Goal: Task Accomplishment & Management: Complete application form

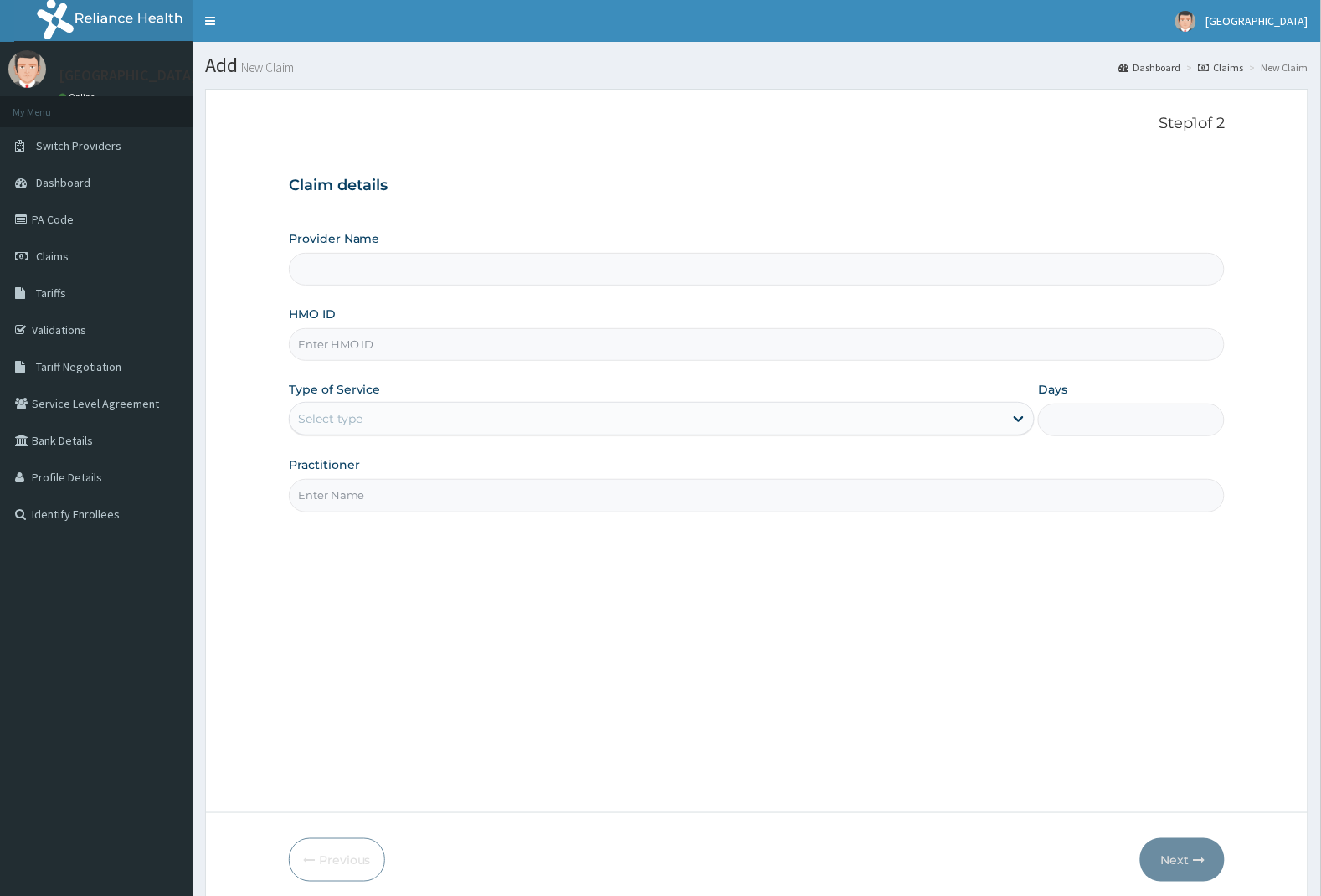
drag, startPoint x: 0, startPoint y: 0, endPoint x: 448, endPoint y: 344, distance: 564.8
click at [448, 344] on input "HMO ID" at bounding box center [757, 344] width 936 height 33
type input "FCM/10243/B"
click at [421, 421] on div "Select type" at bounding box center [647, 418] width 715 height 27
type input "[GEOGRAPHIC_DATA]"
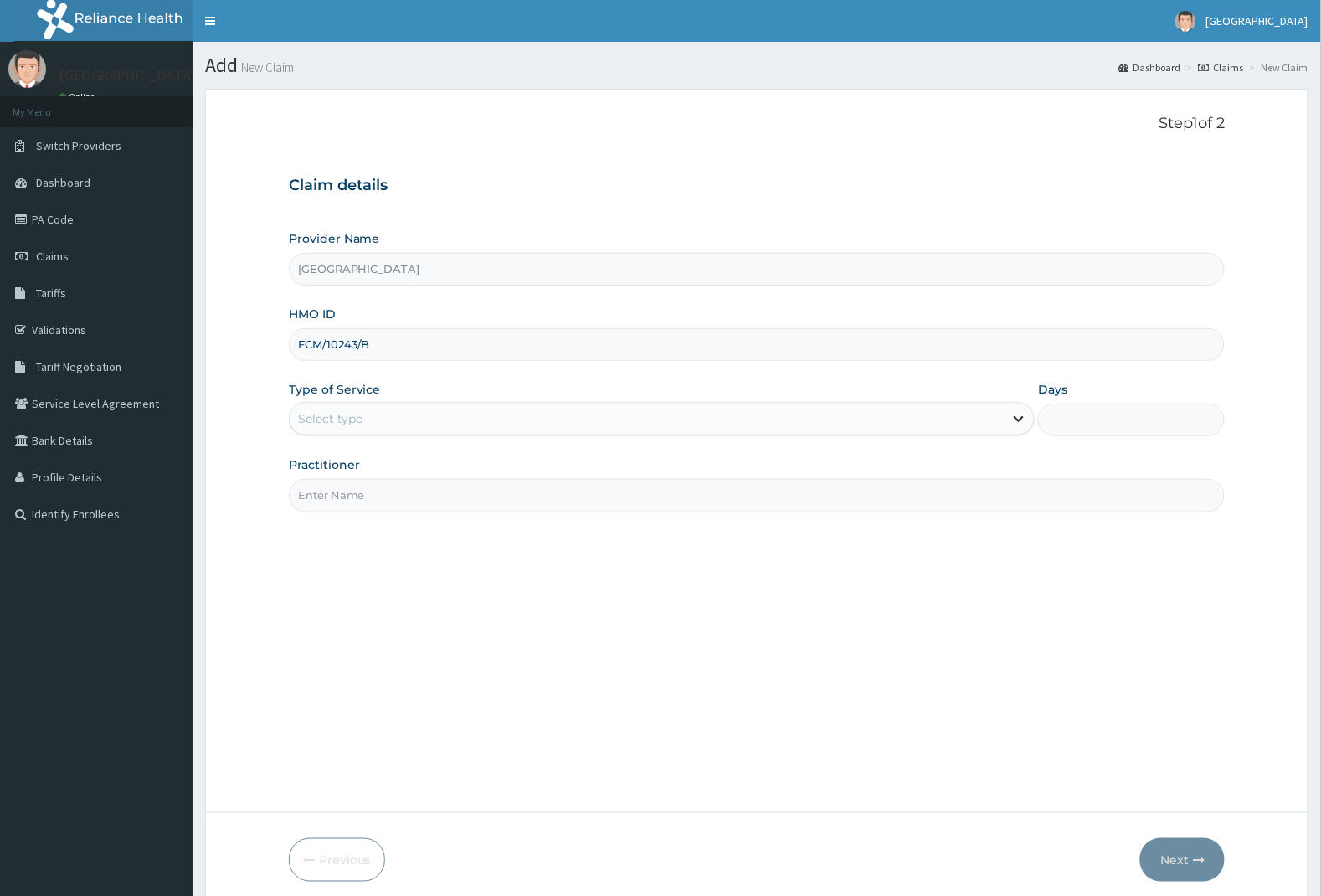
click at [1021, 420] on icon at bounding box center [1019, 419] width 10 height 6
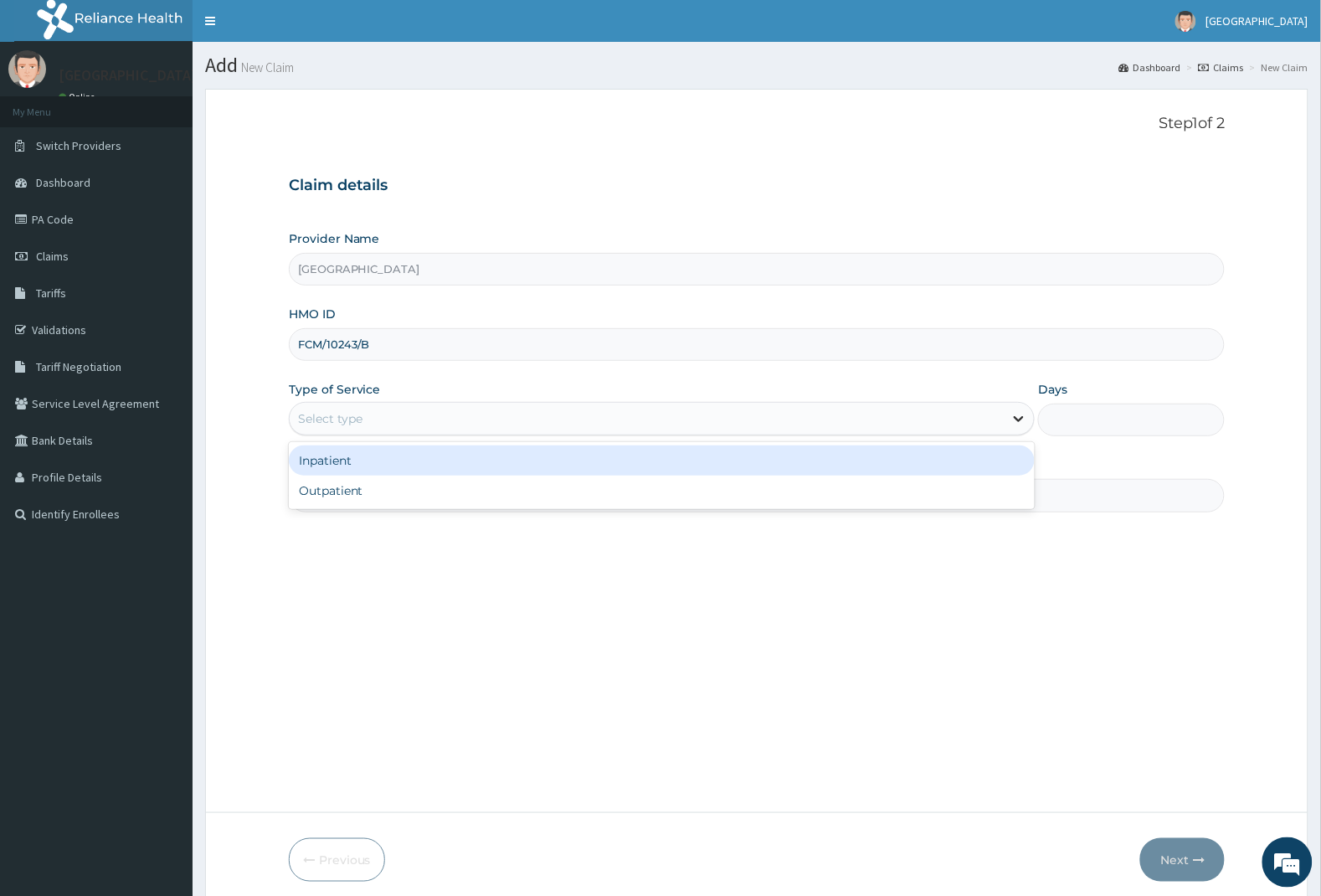
click at [1015, 418] on icon at bounding box center [1019, 419] width 10 height 6
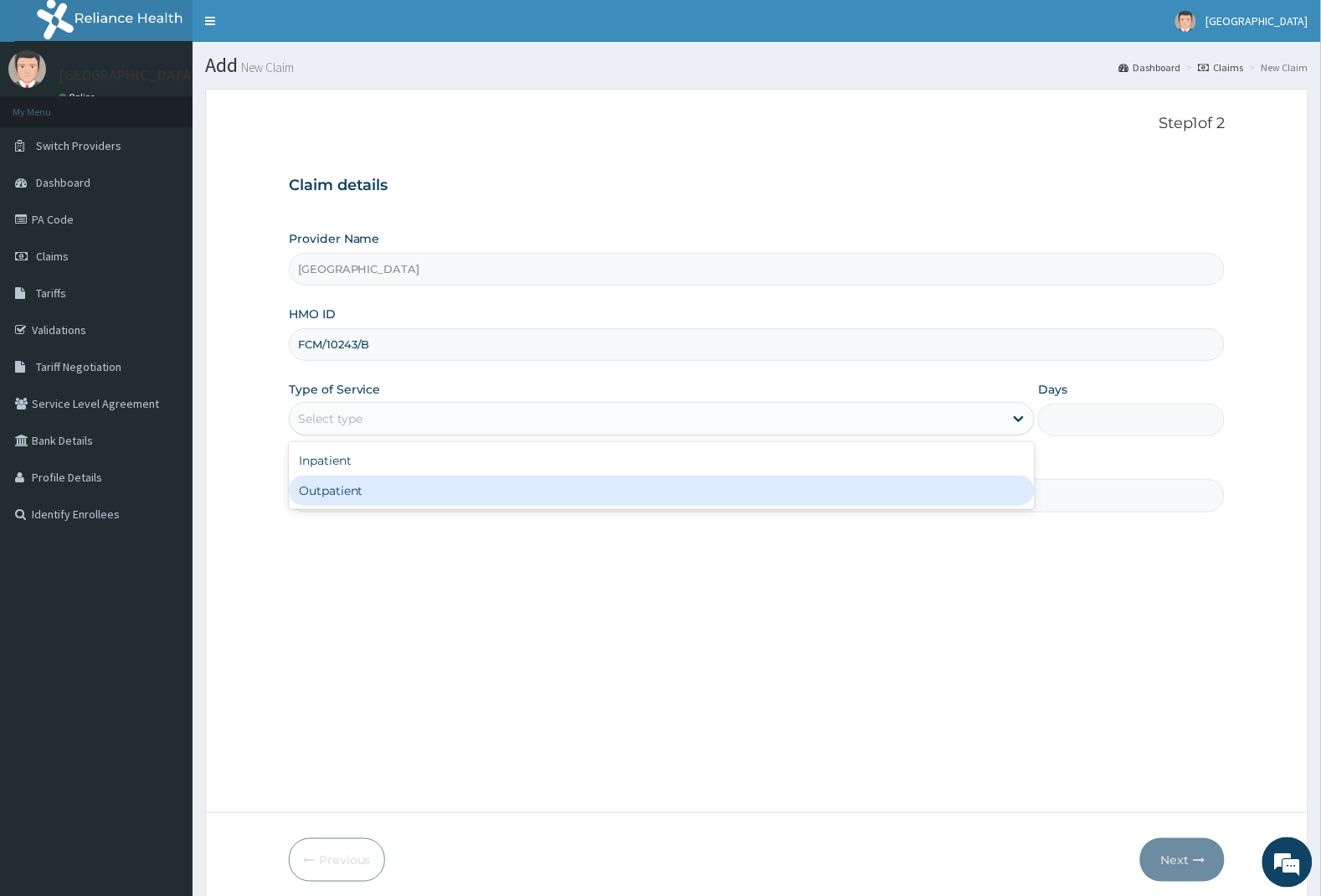
click at [888, 495] on div "Outpatient" at bounding box center [662, 490] width 747 height 30
type input "1"
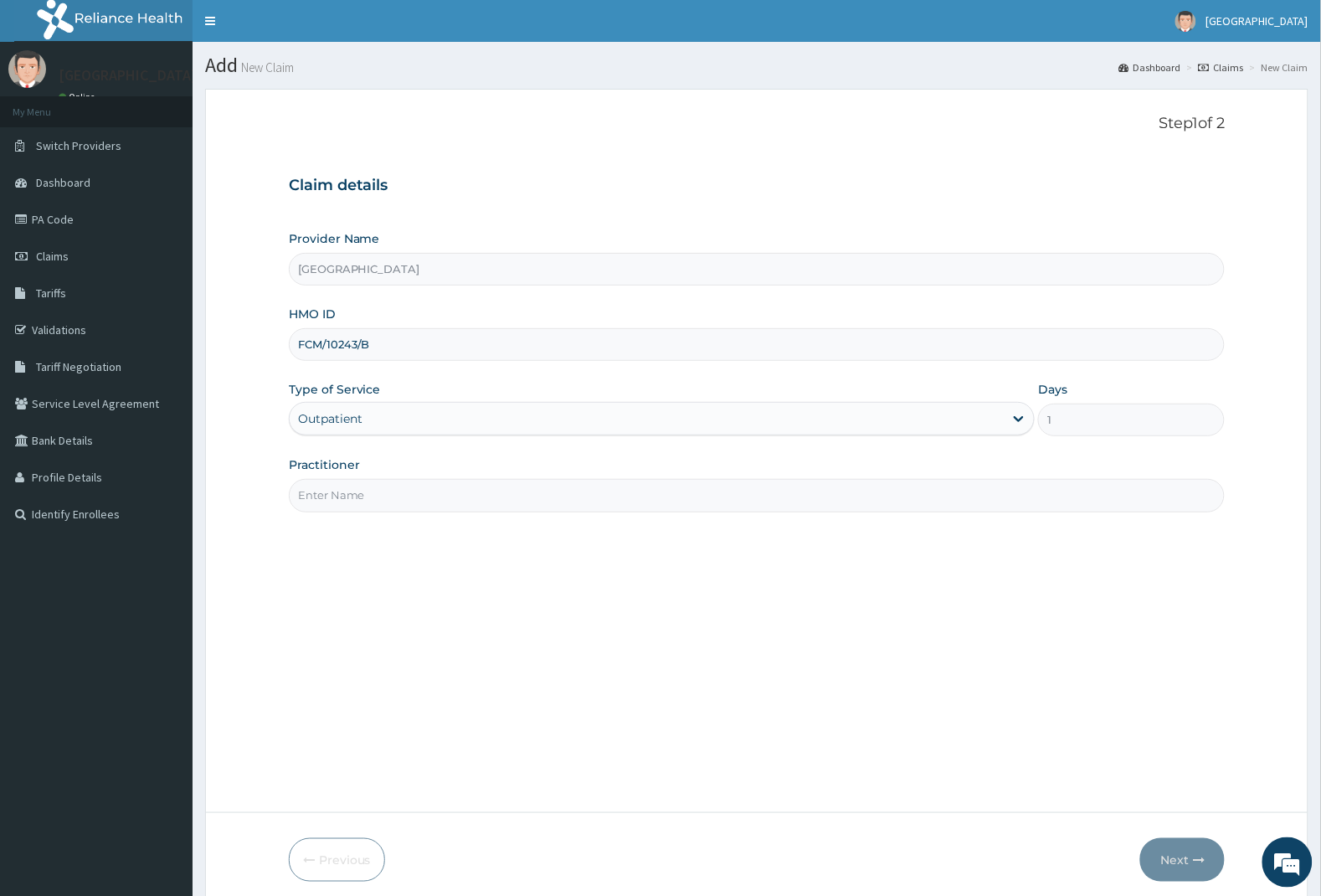
click at [385, 495] on input "Practitioner" at bounding box center [757, 495] width 936 height 33
type input "[PERSON_NAME]"
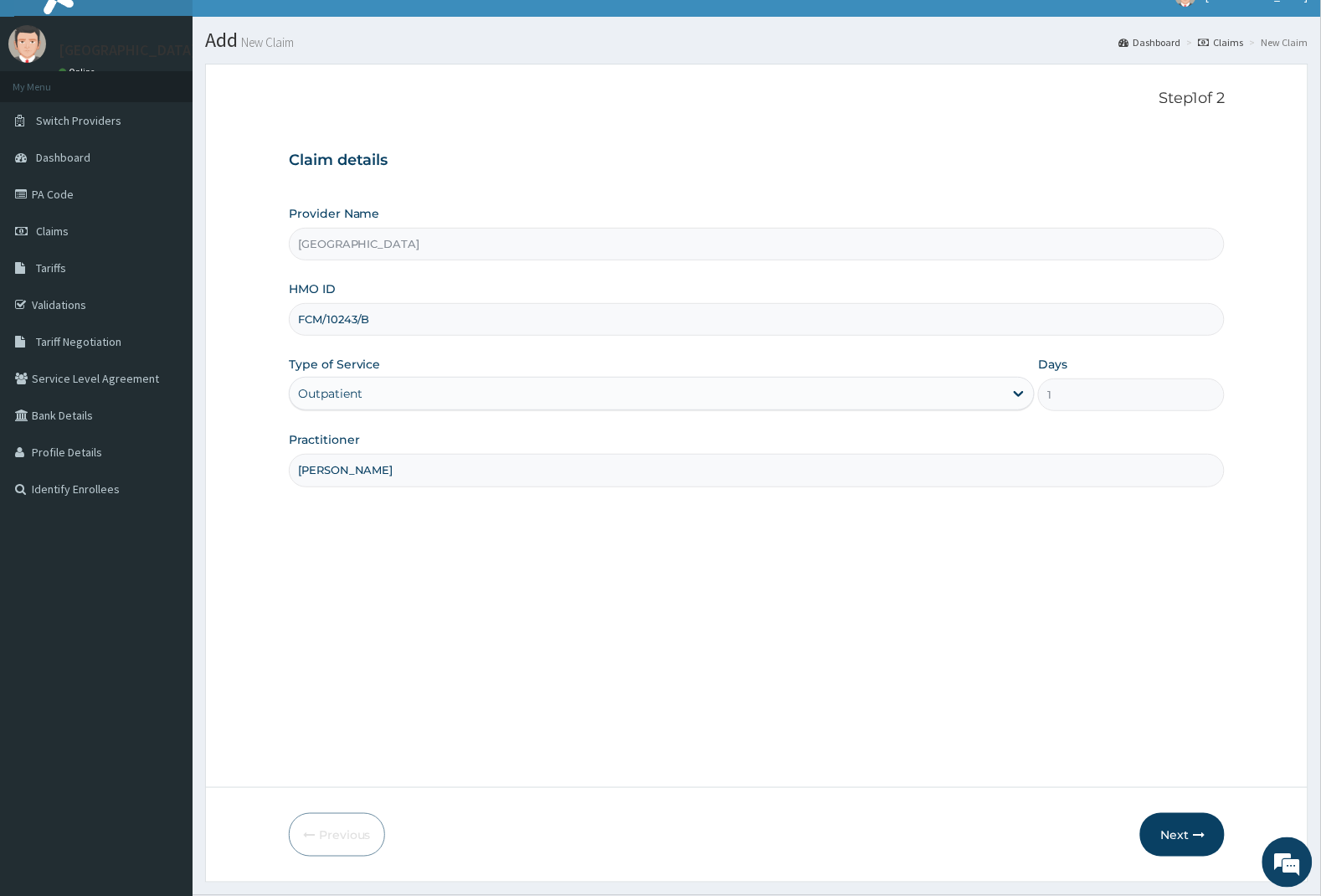
scroll to position [68, 0]
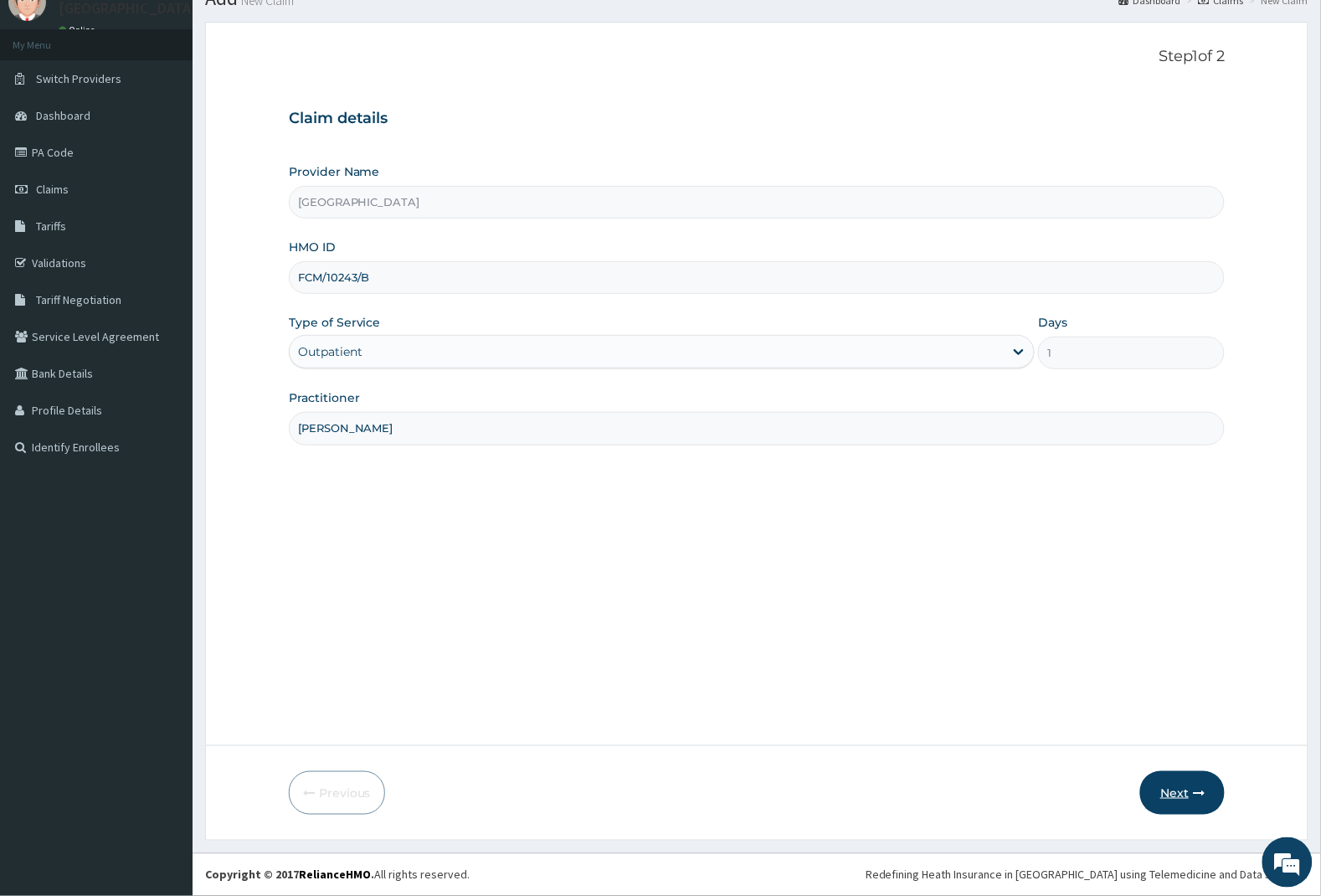
click at [1161, 791] on button "Next" at bounding box center [1182, 793] width 85 height 43
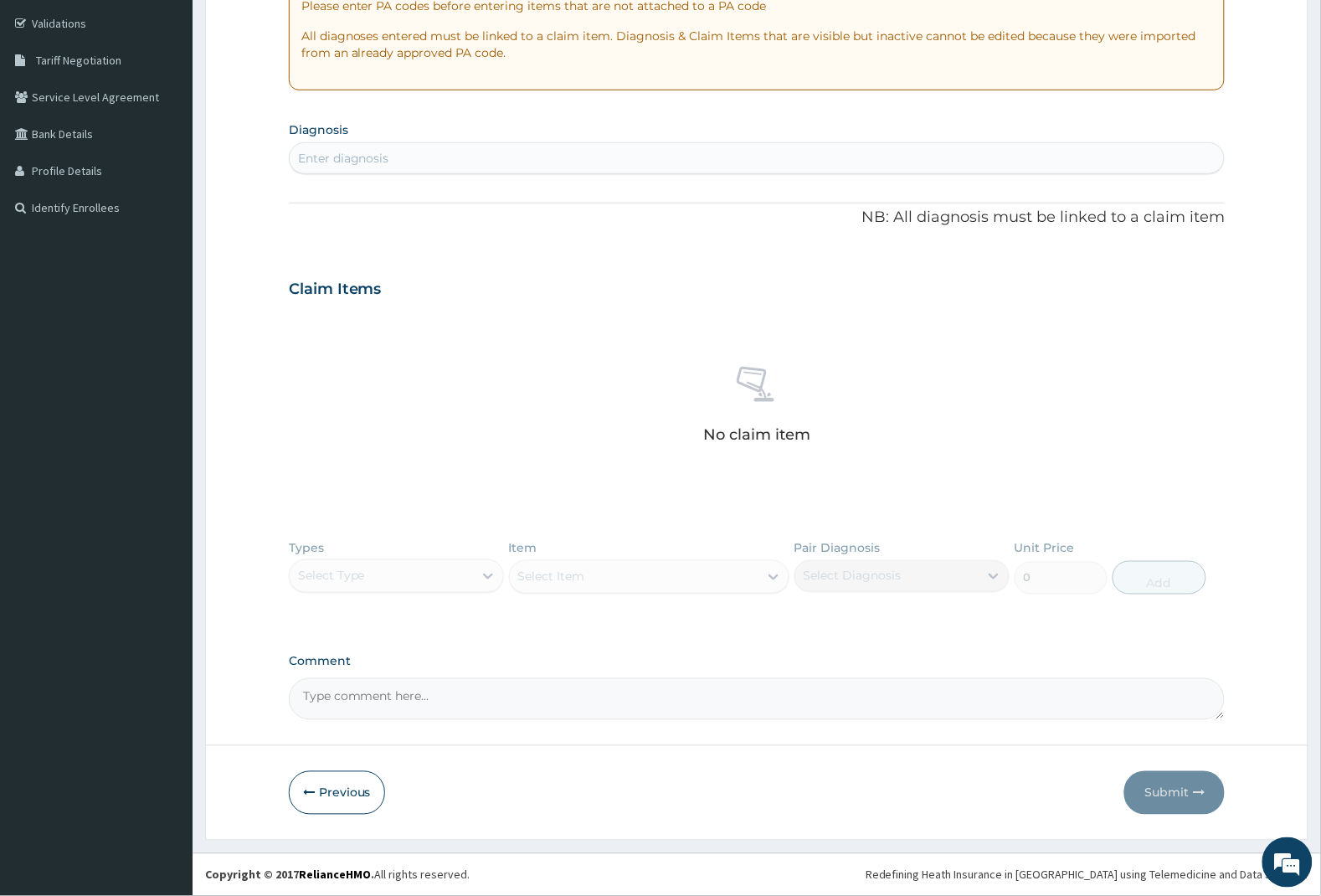
scroll to position [0, 0]
click at [494, 579] on div "Types Select Type Item Select Item Pair Diagnosis Select Diagnosis Unit Price 0…" at bounding box center [757, 579] width 936 height 97
click at [488, 578] on div "Types Select Type Item Select Item Pair Diagnosis Select Diagnosis Unit Price 0…" at bounding box center [757, 579] width 936 height 97
click at [410, 160] on div "Enter diagnosis" at bounding box center [757, 158] width 935 height 27
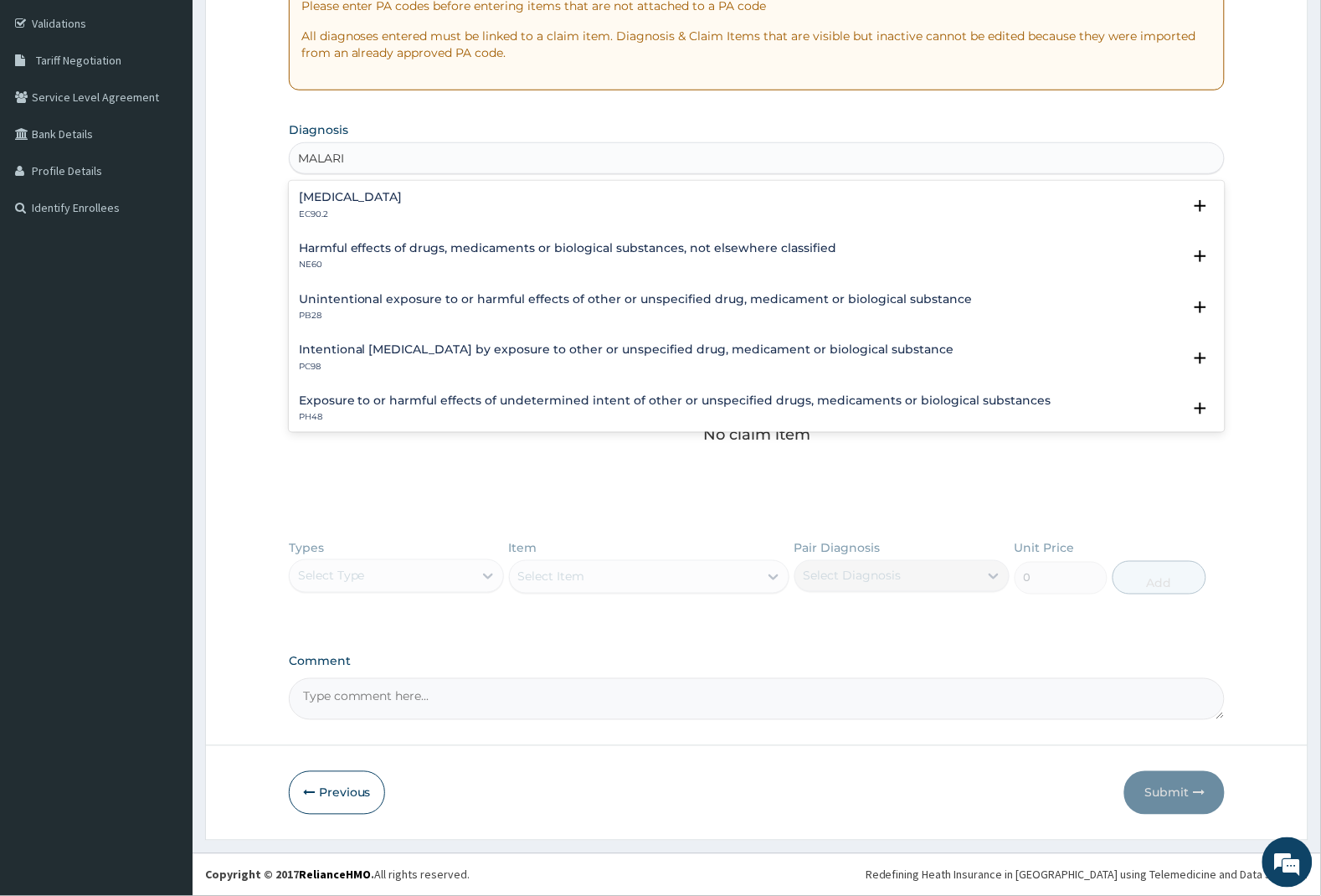
type input "[MEDICAL_DATA]"
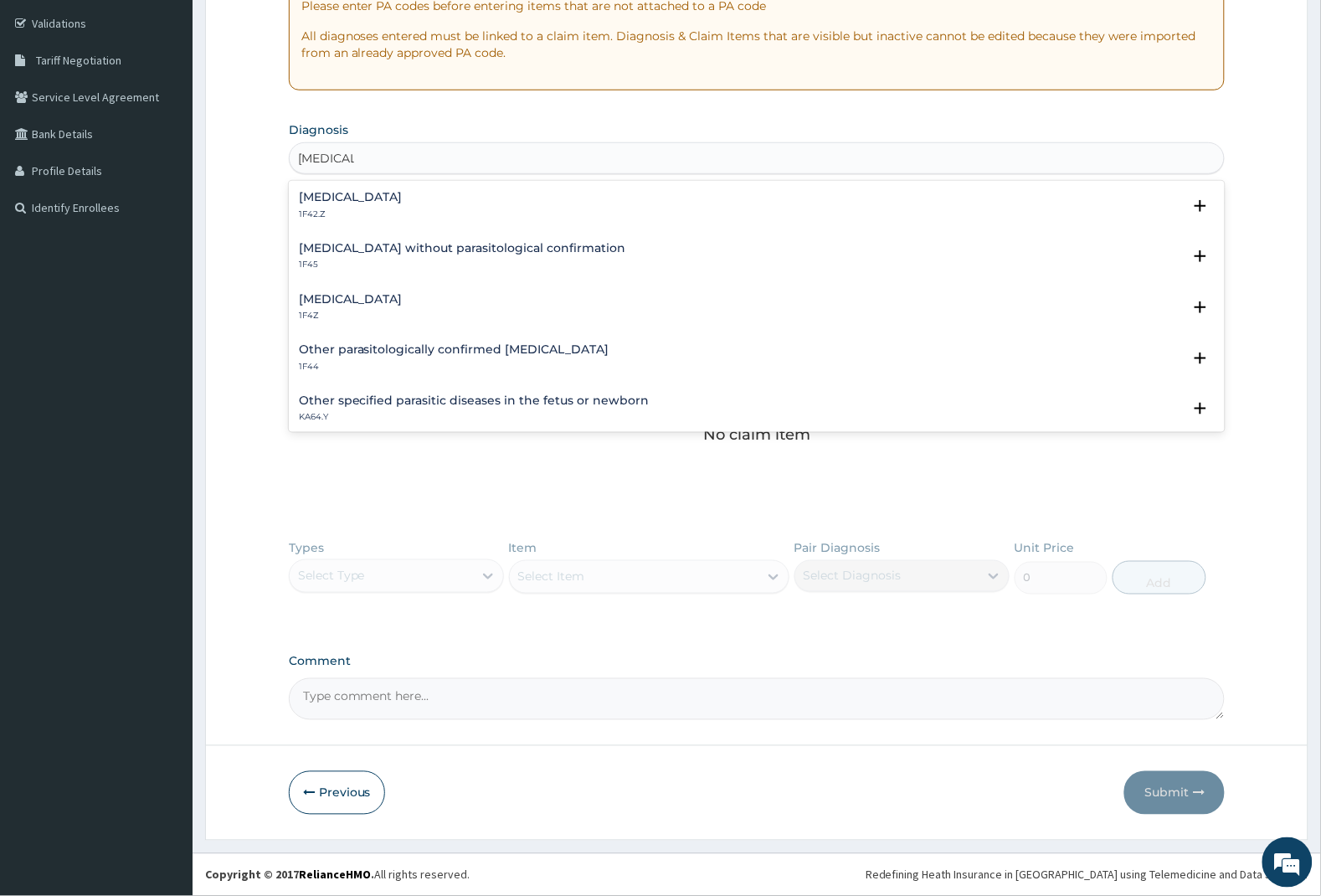
click at [391, 294] on h4 "[MEDICAL_DATA]" at bounding box center [350, 299] width 103 height 13
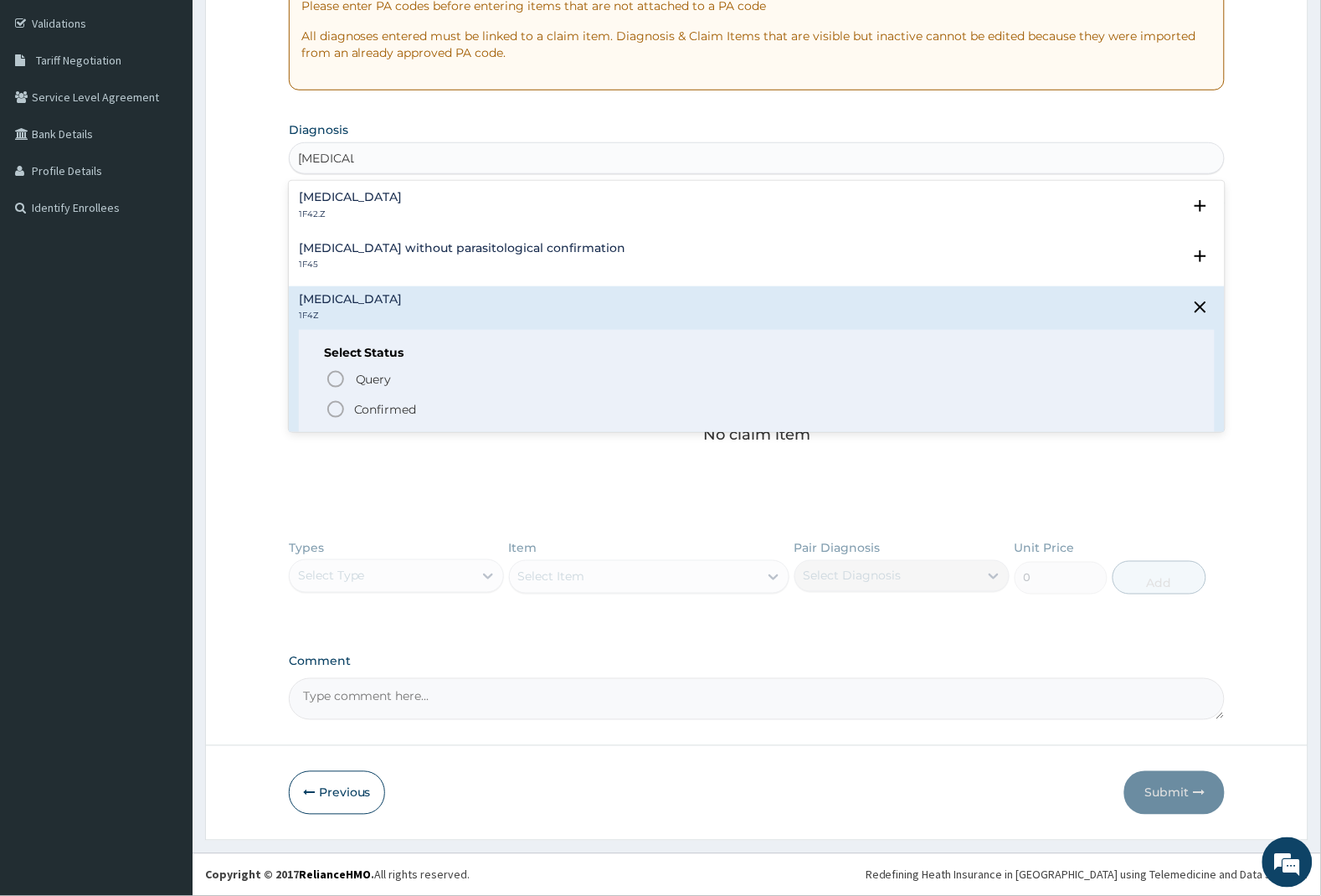
click at [335, 404] on icon "status option filled" at bounding box center [335, 409] width 20 height 20
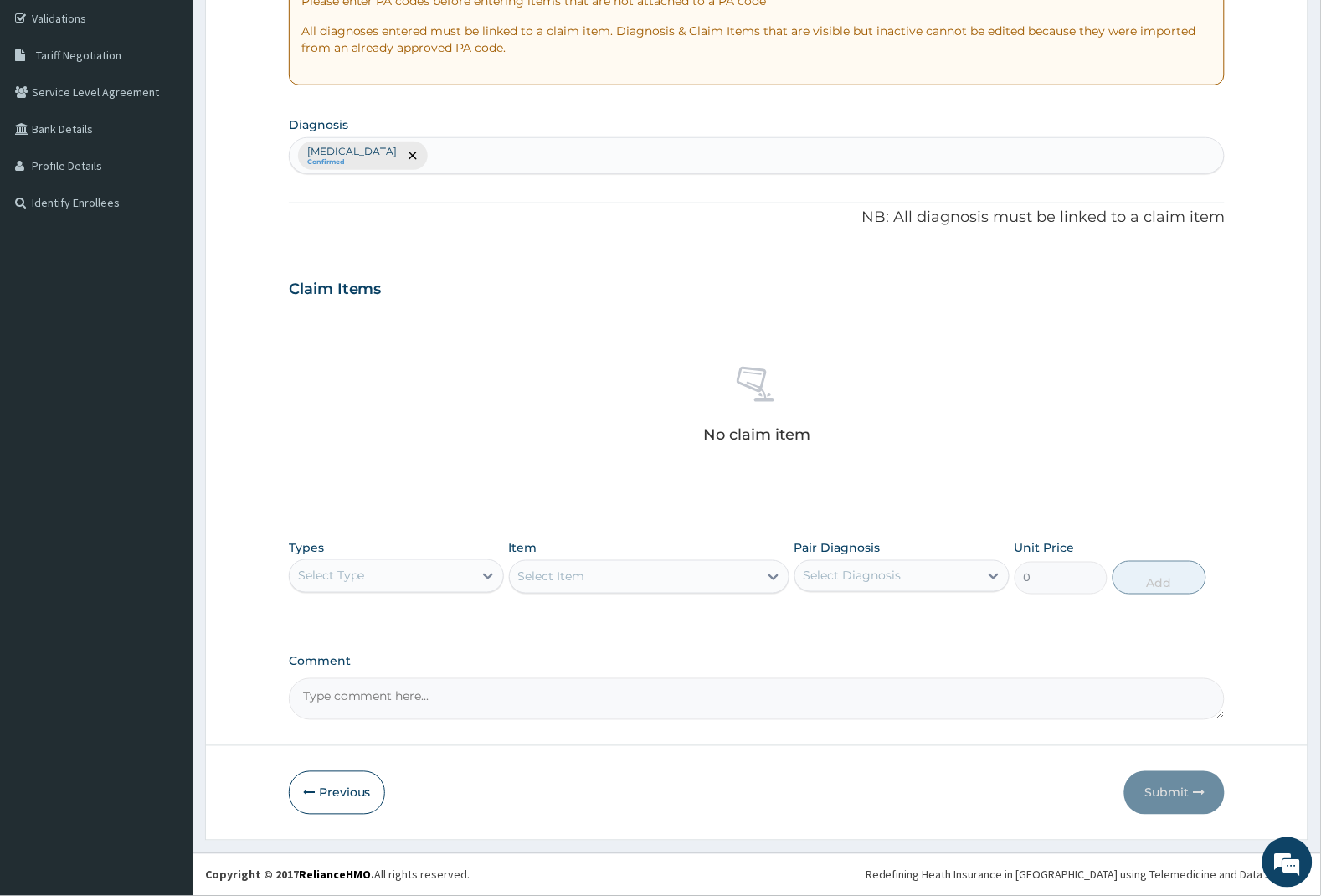
scroll to position [312, 0]
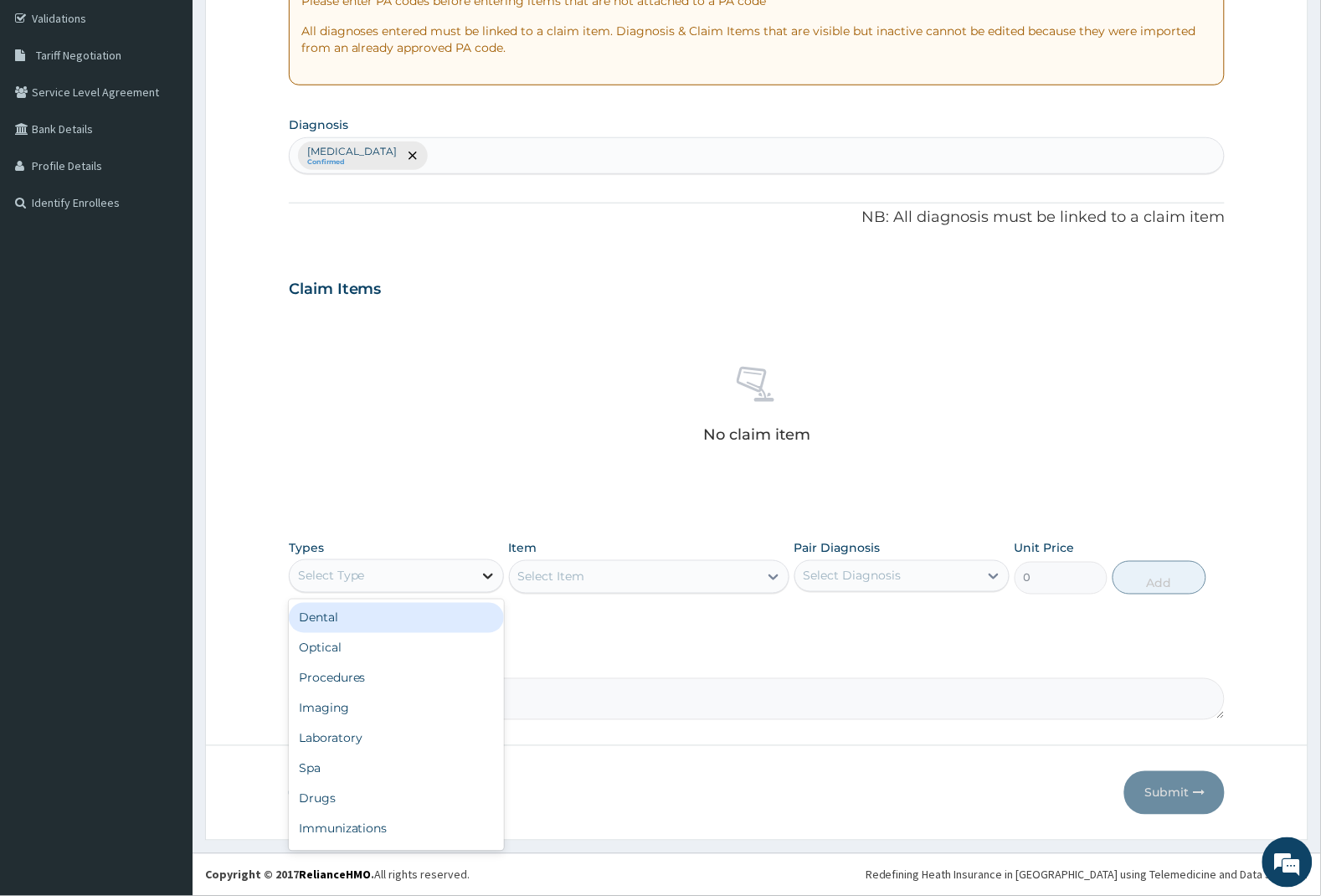
click at [485, 578] on icon at bounding box center [487, 575] width 16 height 16
click at [341, 797] on div "Drugs" at bounding box center [396, 798] width 215 height 30
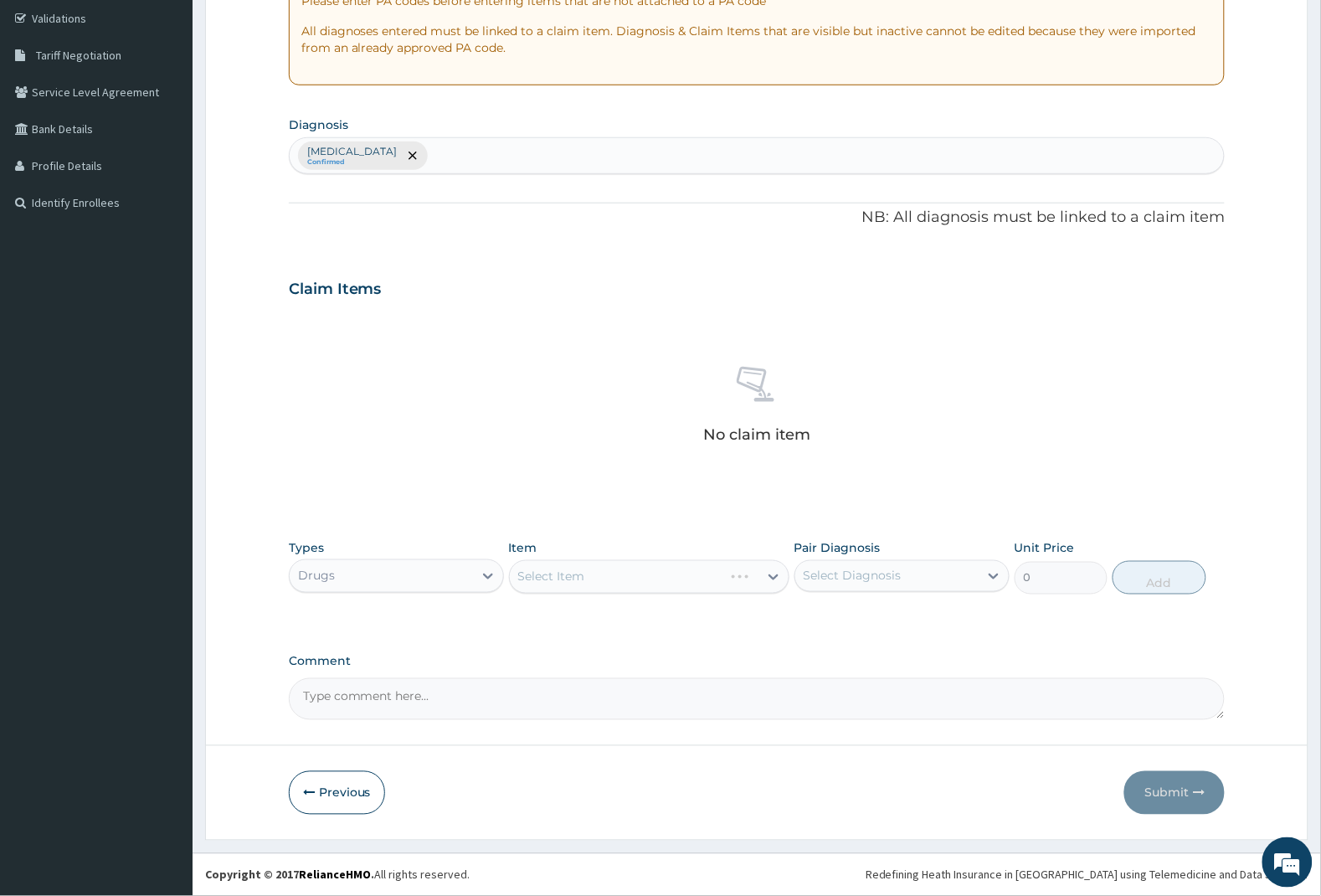
click at [615, 578] on div "Select Item" at bounding box center [649, 576] width 281 height 34
click at [772, 579] on div "Select Item" at bounding box center [649, 576] width 281 height 34
click at [571, 583] on div "Select Item" at bounding box center [552, 576] width 67 height 16
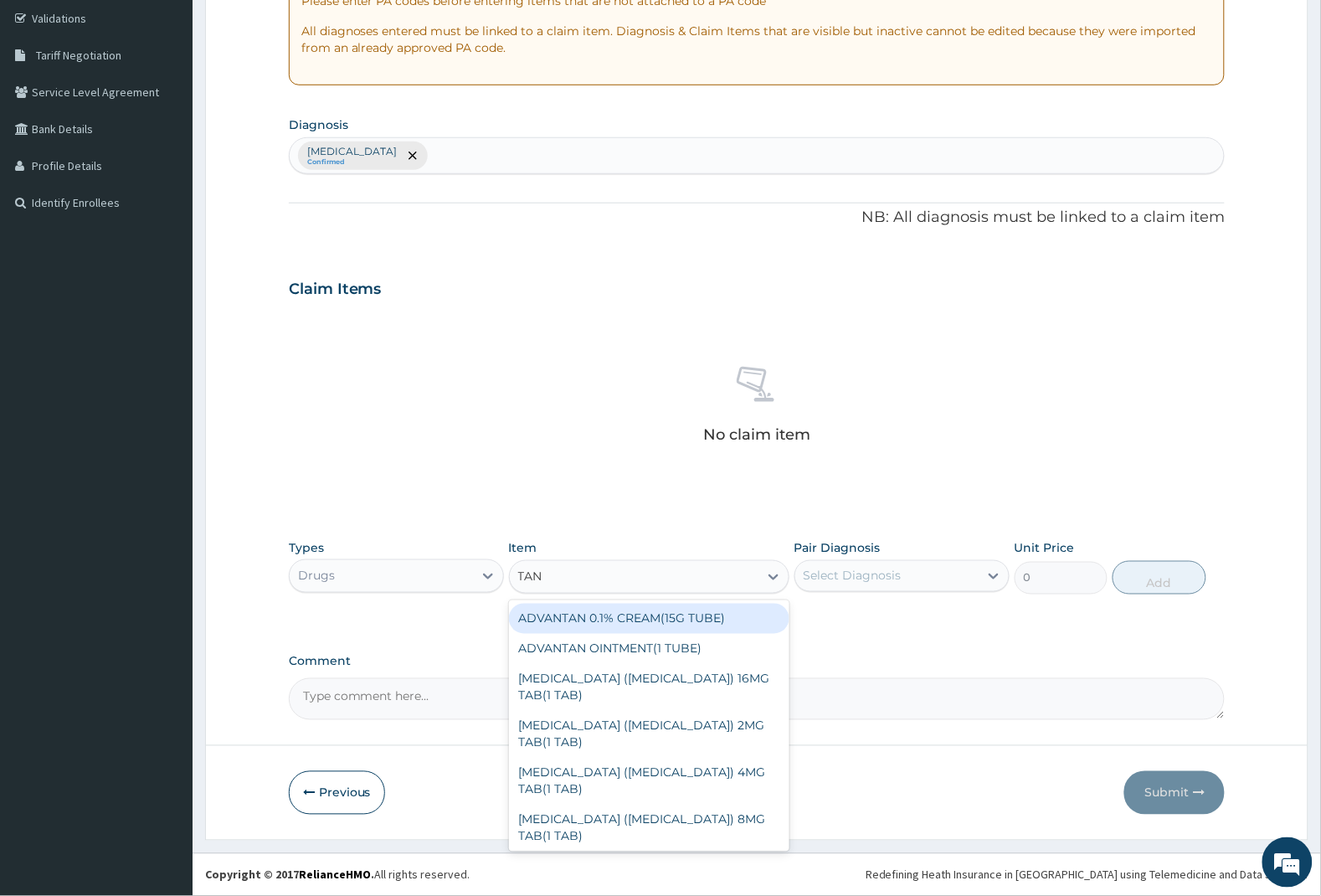
type input "TAND"
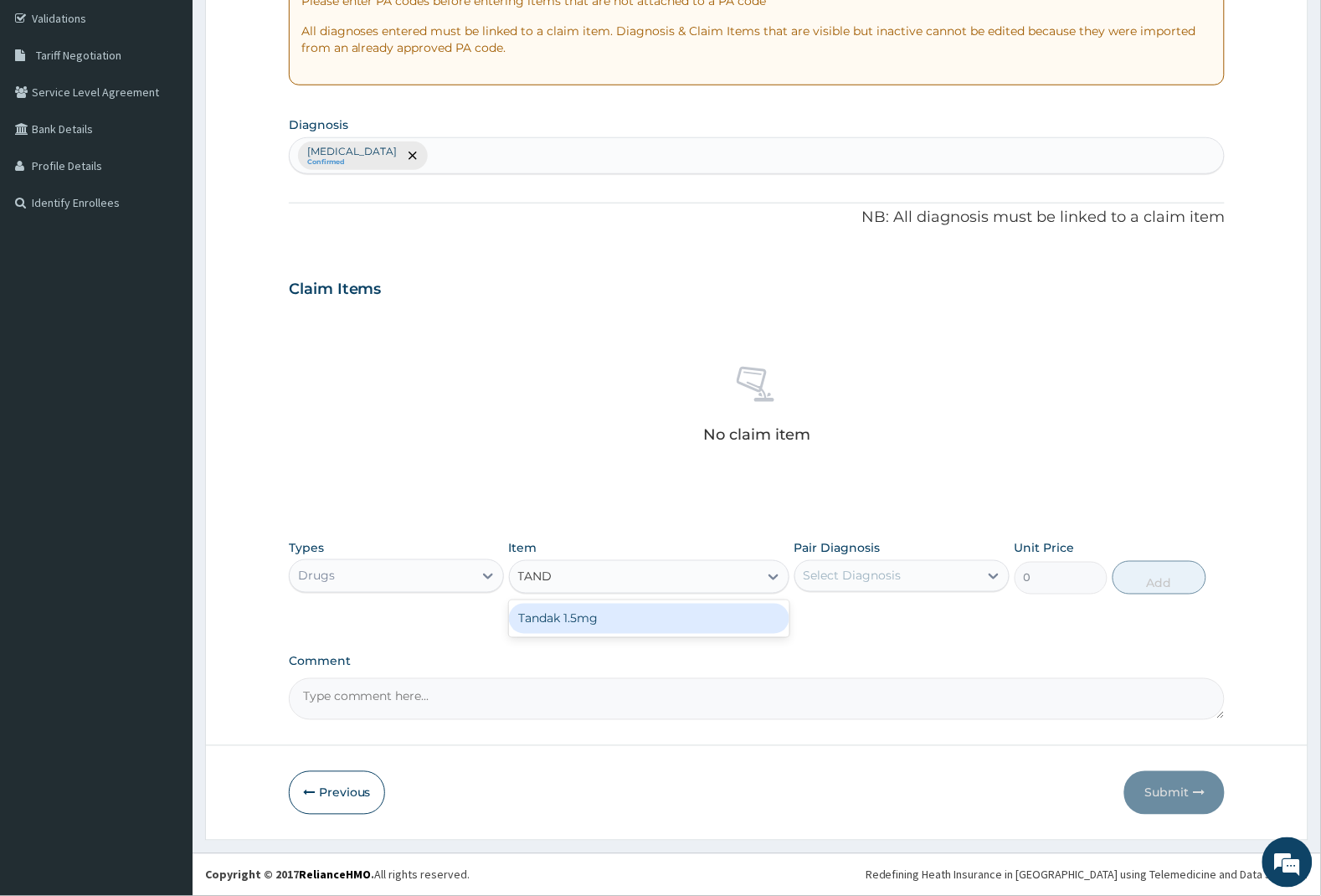
click at [666, 611] on div "Tandak 1.5mg" at bounding box center [649, 618] width 281 height 30
type input "2000"
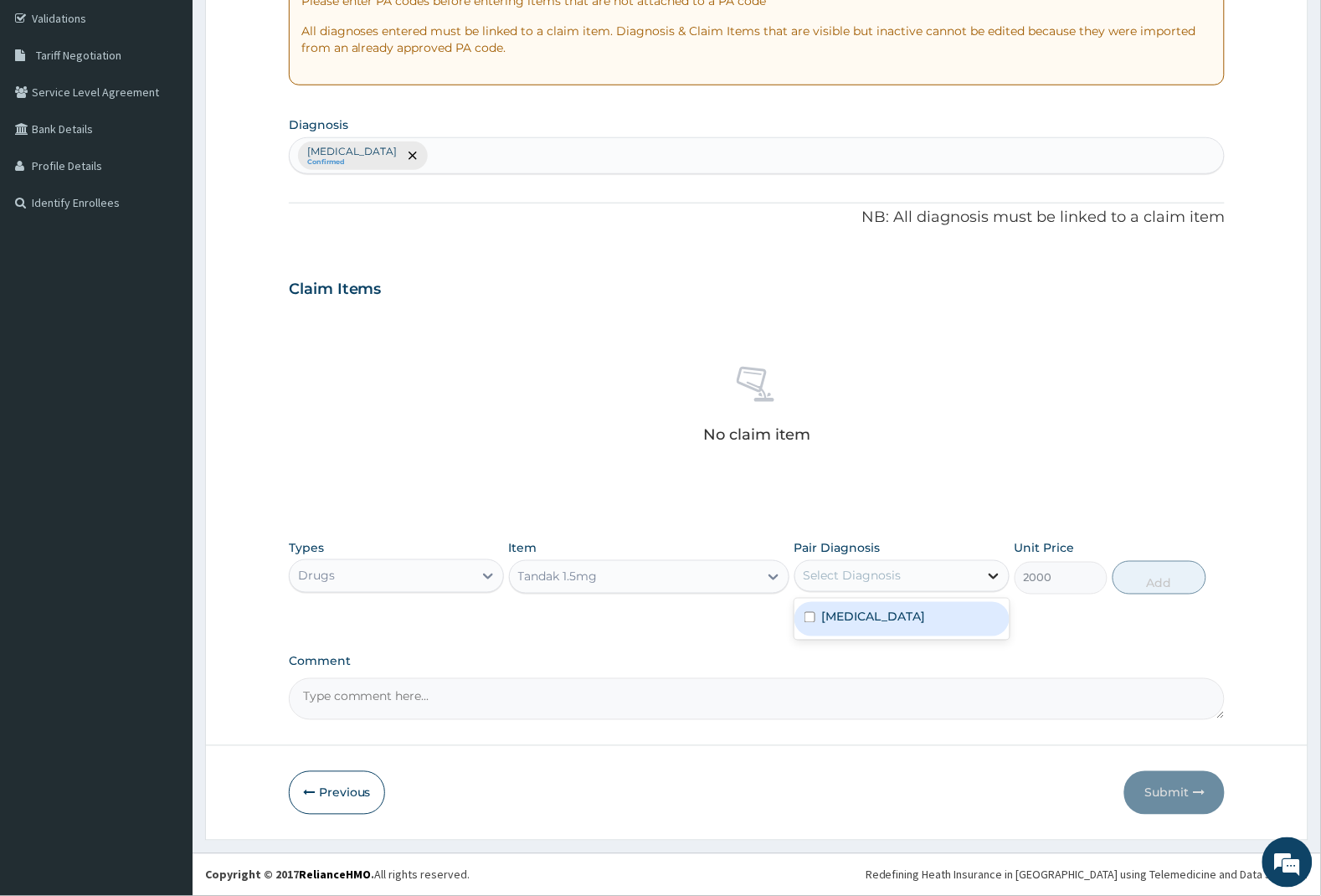
click at [994, 573] on icon at bounding box center [992, 575] width 16 height 16
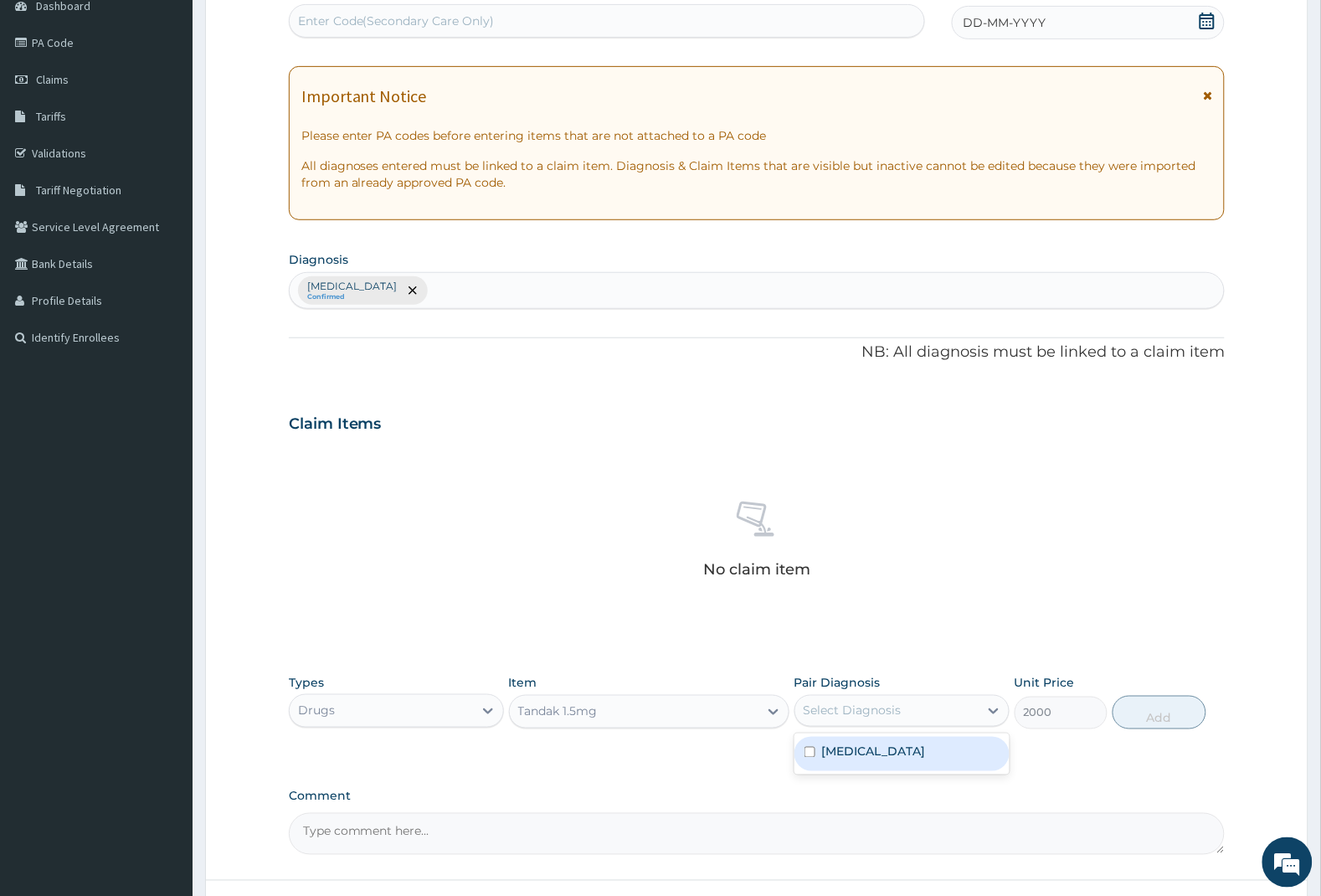
scroll to position [0, 0]
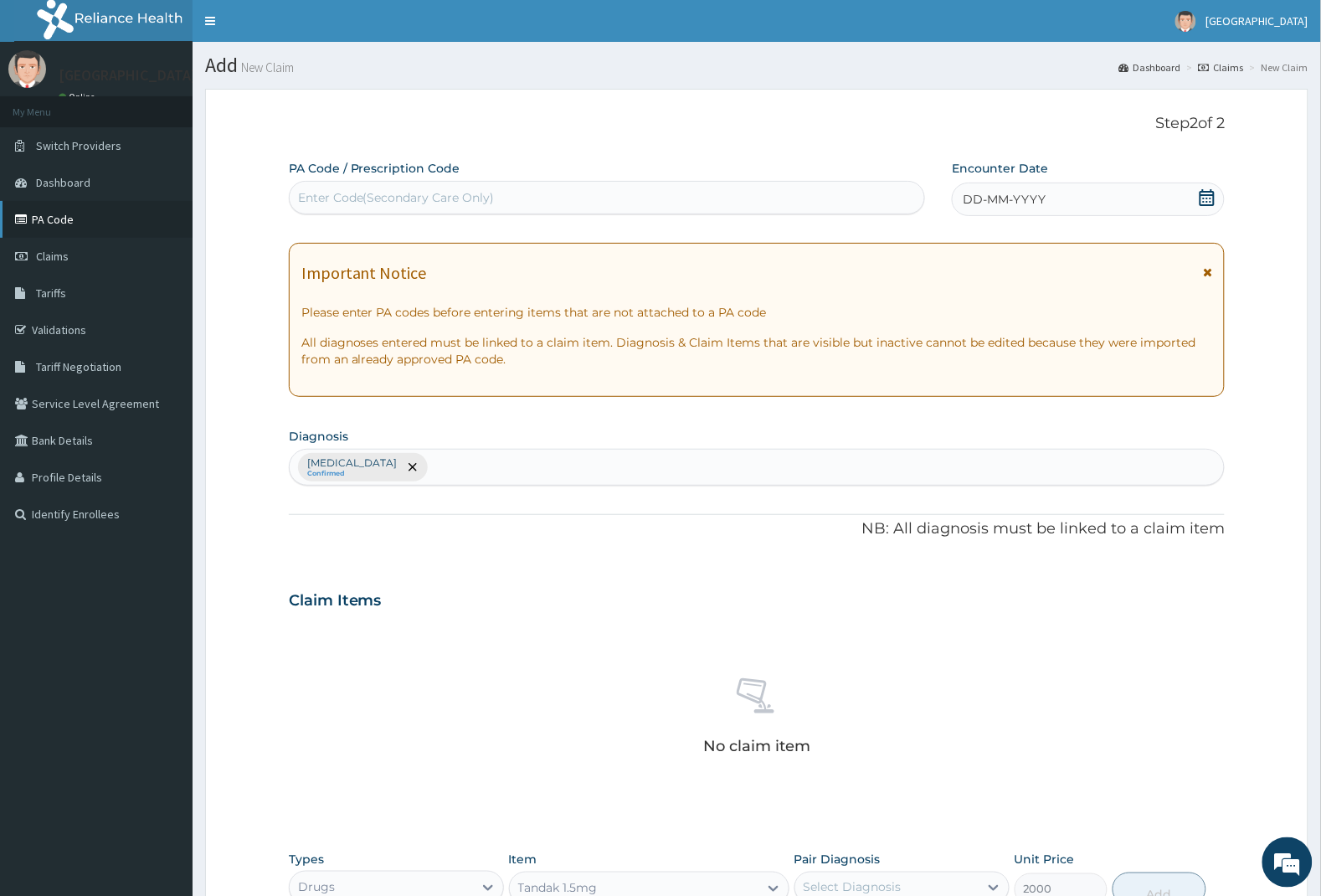
click at [60, 222] on link "PA Code" at bounding box center [96, 219] width 192 height 37
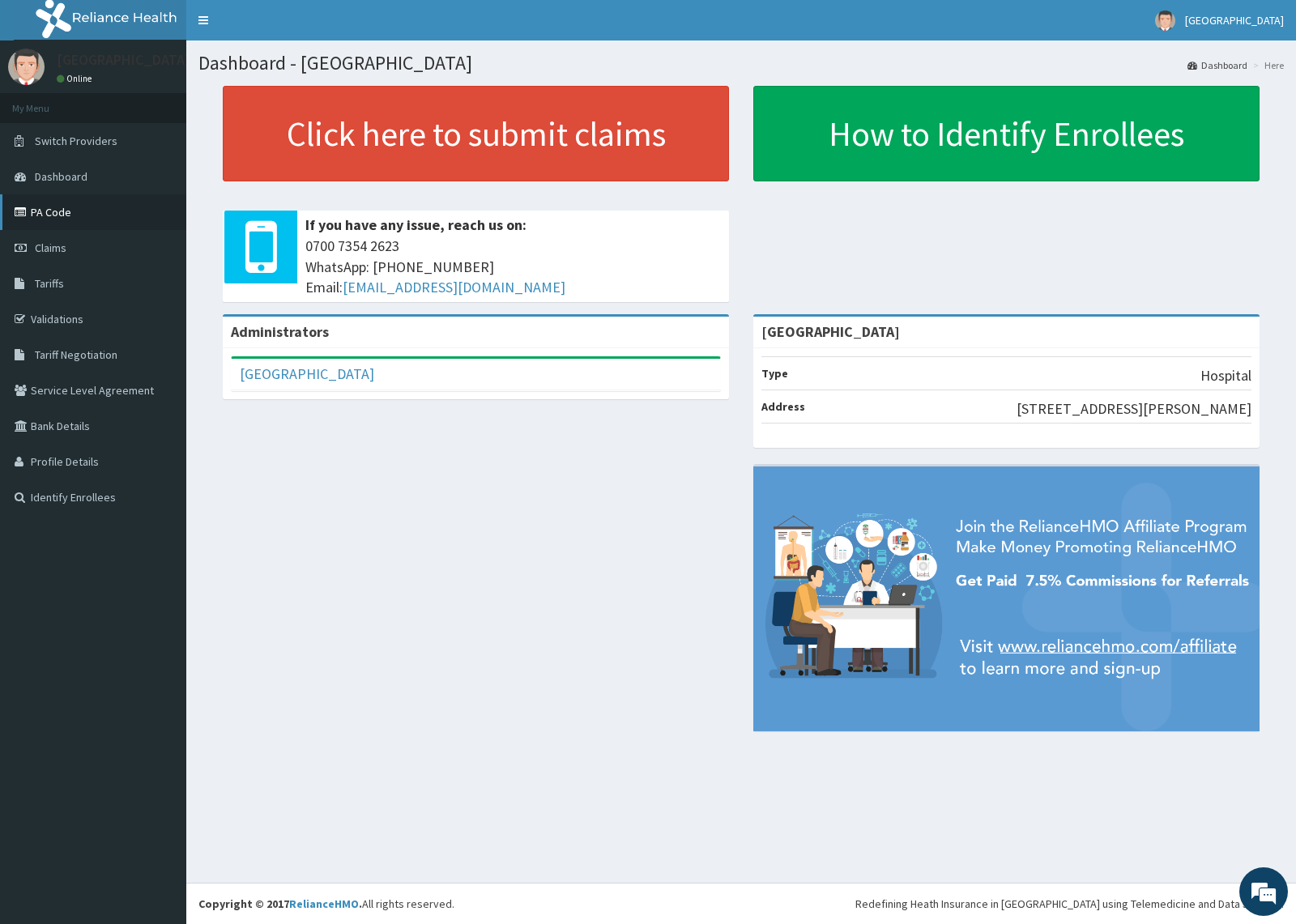
click at [54, 211] on link "PA Code" at bounding box center [93, 212] width 186 height 36
